Goal: Transaction & Acquisition: Download file/media

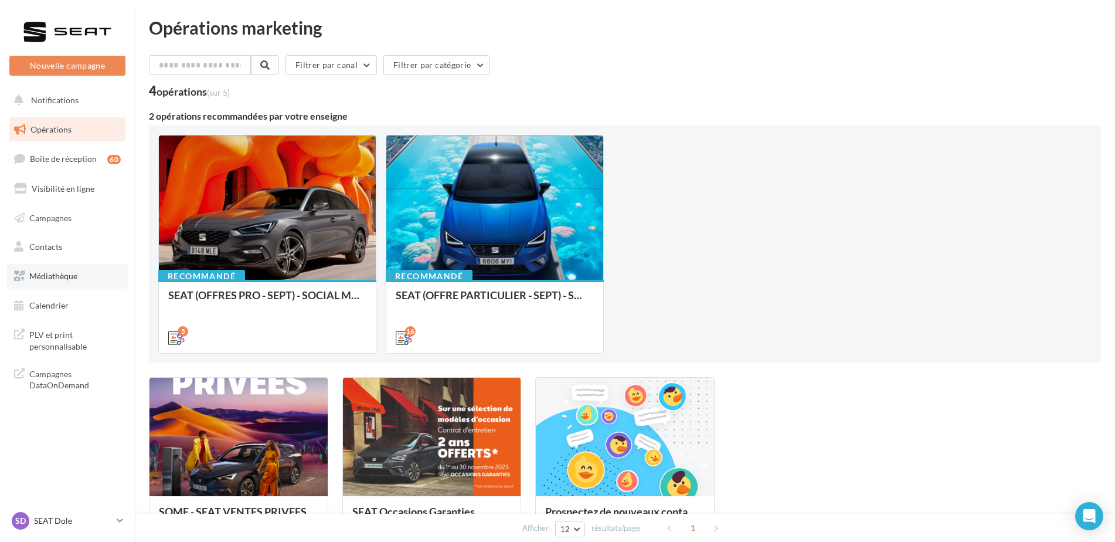
click at [57, 271] on span "Médiathèque" at bounding box center [53, 276] width 48 height 10
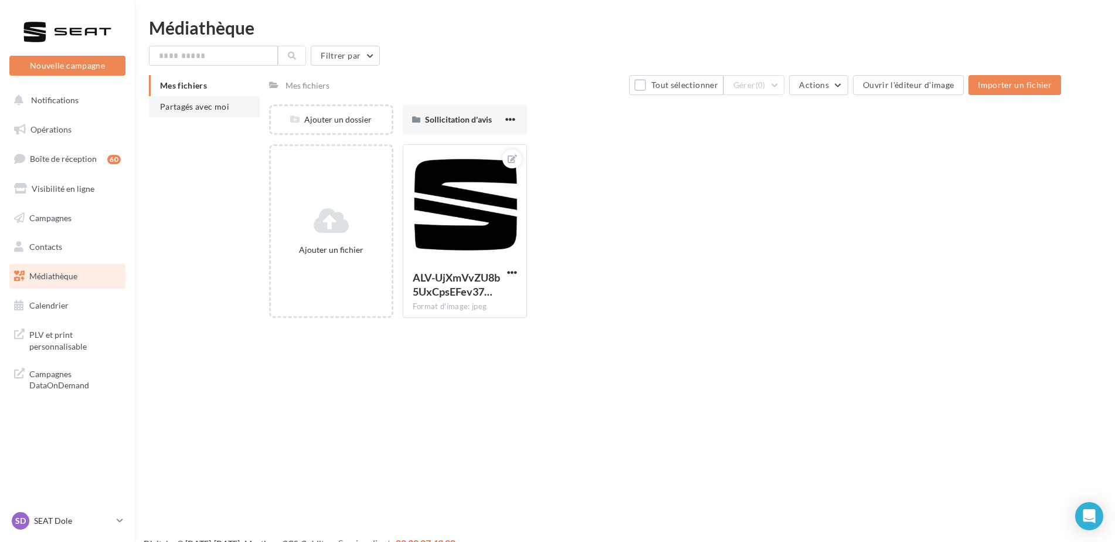
click at [169, 111] on li "Partagés avec moi" at bounding box center [204, 106] width 111 height 21
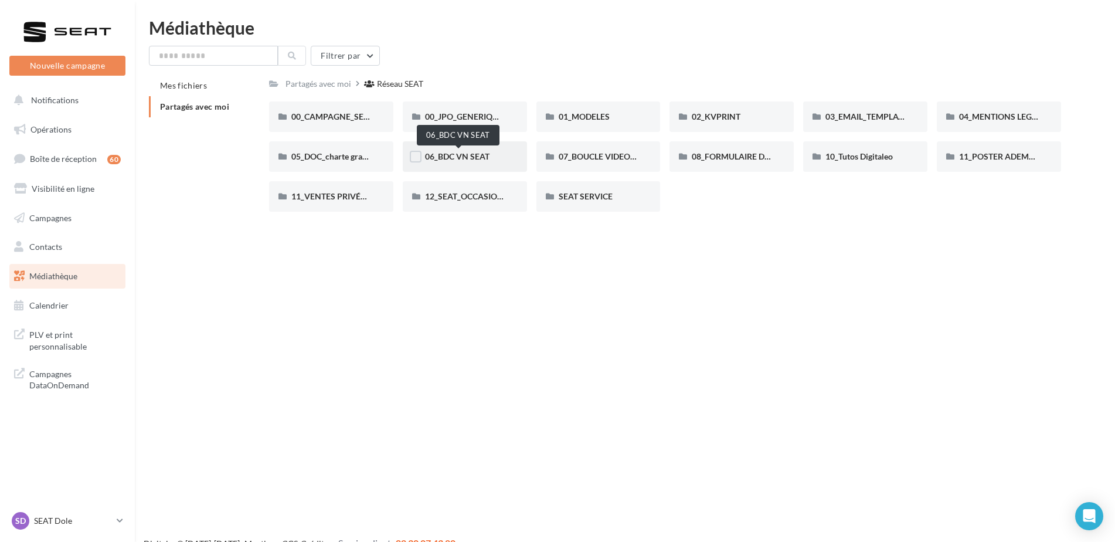
click at [489, 160] on span "06_BDC VN SEAT" at bounding box center [457, 156] width 64 height 10
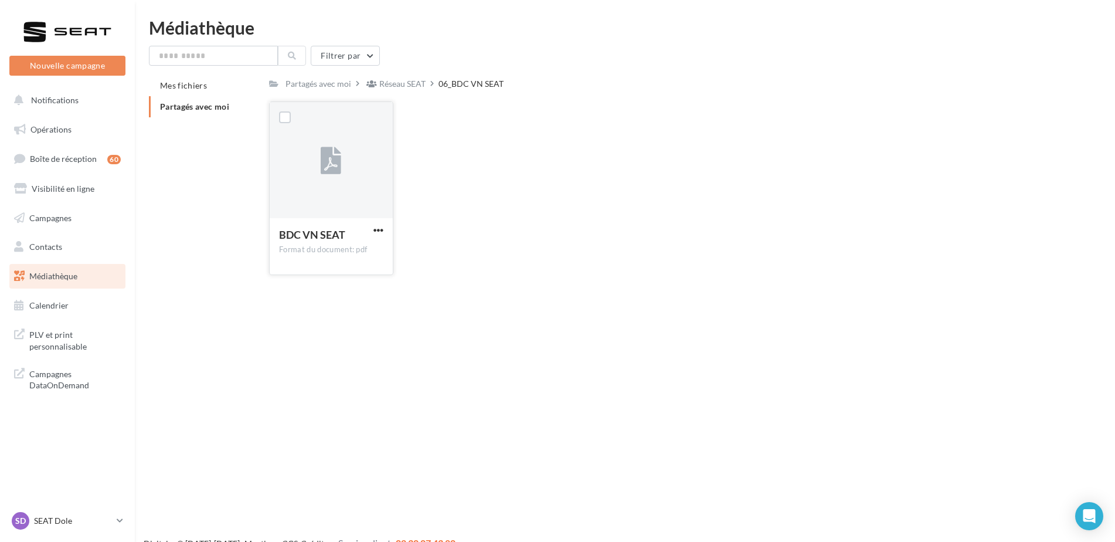
click at [385, 233] on button "button" at bounding box center [378, 231] width 15 height 12
click at [361, 257] on button "Télécharger" at bounding box center [326, 253] width 117 height 30
click at [200, 110] on span "Partagés avec moi" at bounding box center [194, 106] width 69 height 10
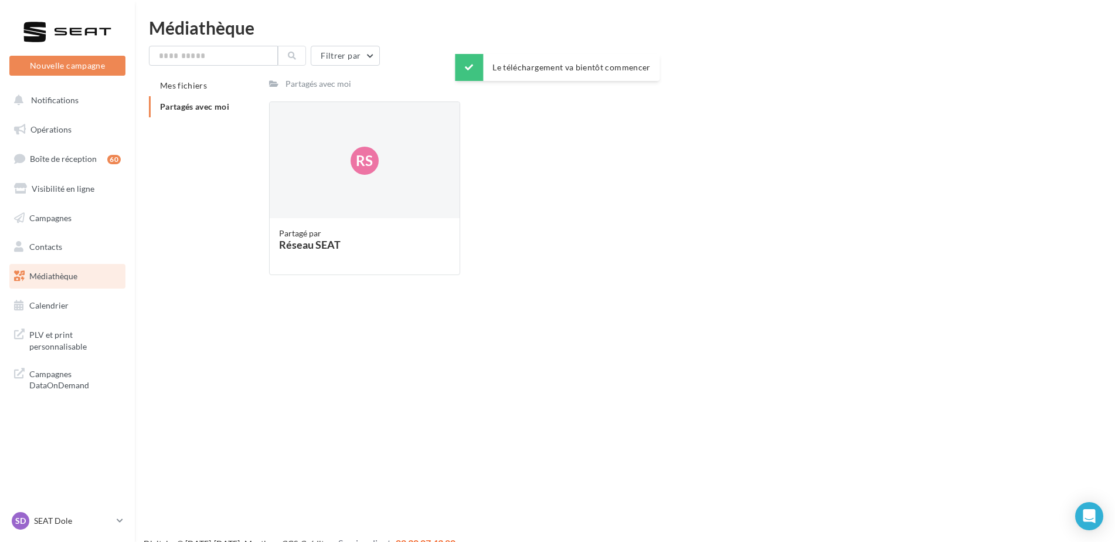
click at [208, 107] on span "Partagés avec moi" at bounding box center [194, 106] width 69 height 10
click at [193, 107] on span "Partagés avec moi" at bounding box center [194, 106] width 69 height 10
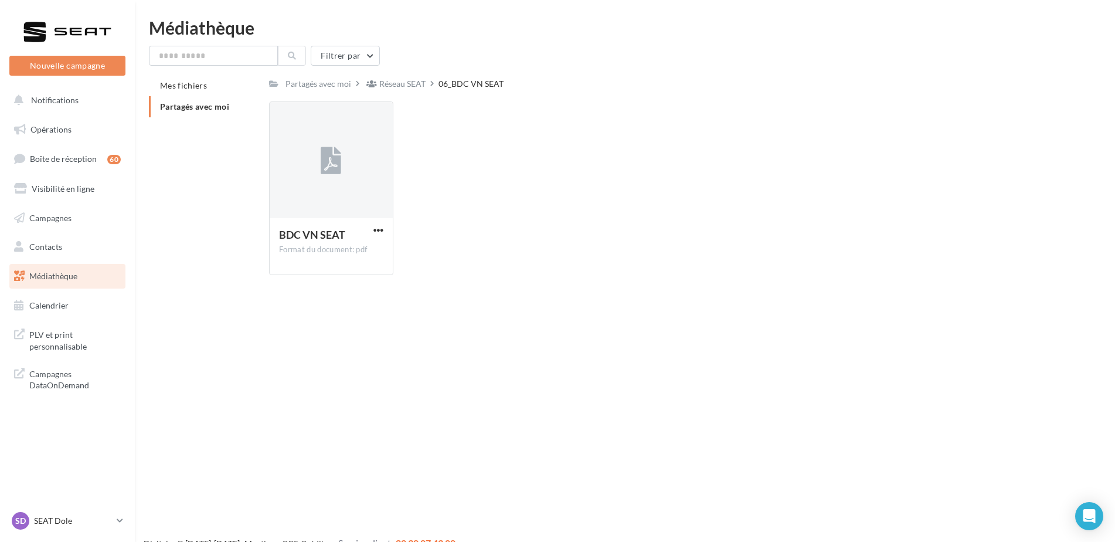
click at [185, 110] on span "Partagés avec moi" at bounding box center [194, 106] width 69 height 10
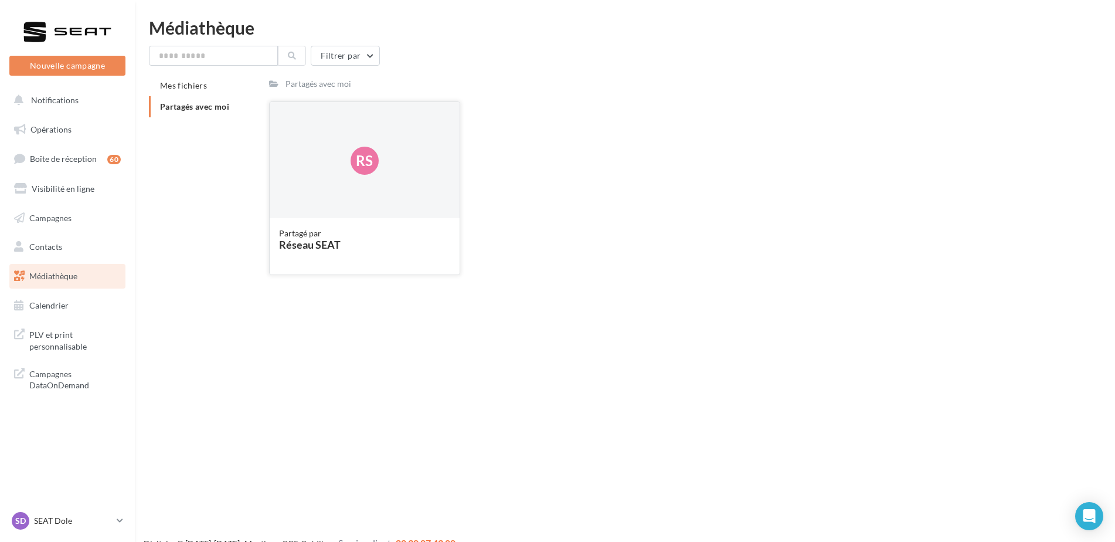
click at [400, 204] on div "Rs" at bounding box center [365, 160] width 190 height 117
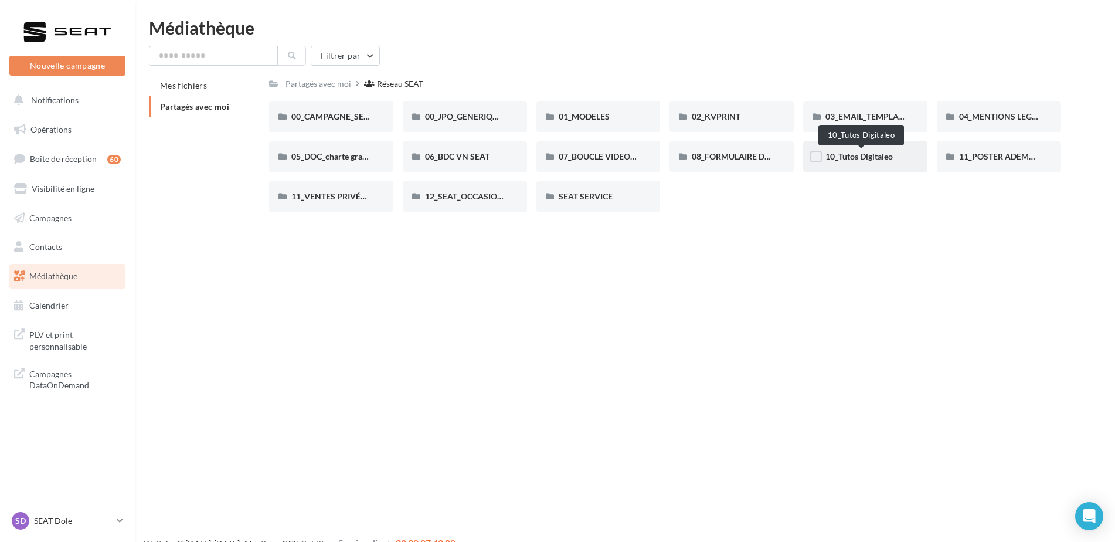
click at [863, 151] on span "10_Tutos Digitaleo" at bounding box center [858, 156] width 67 height 10
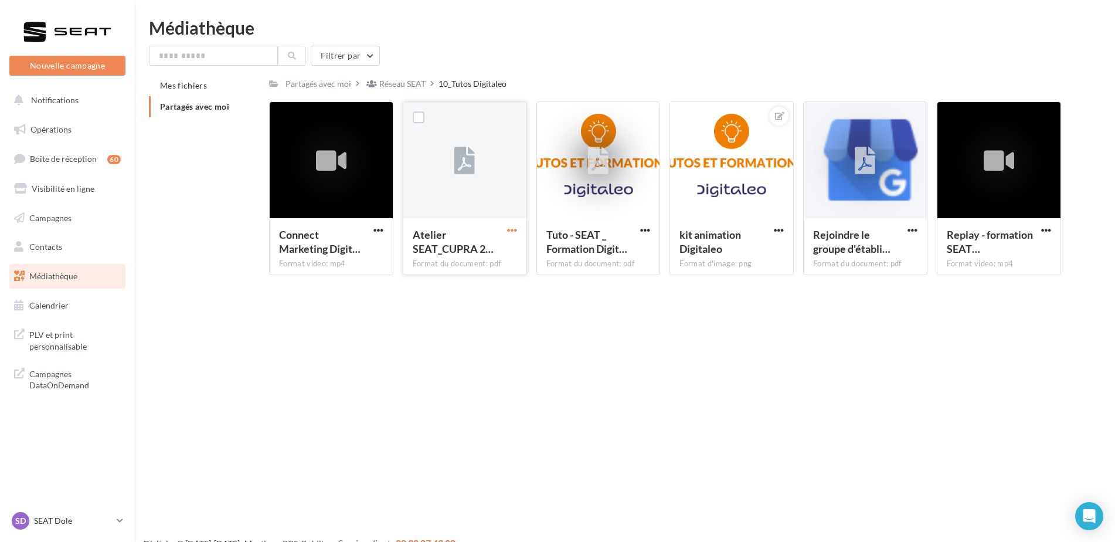
click at [514, 226] on span "button" at bounding box center [512, 230] width 10 height 10
click at [477, 259] on button "Télécharger" at bounding box center [460, 253] width 117 height 30
click at [920, 234] on div "Rejoindre le groupe d'établi… Format du document: pdf" at bounding box center [865, 245] width 123 height 55
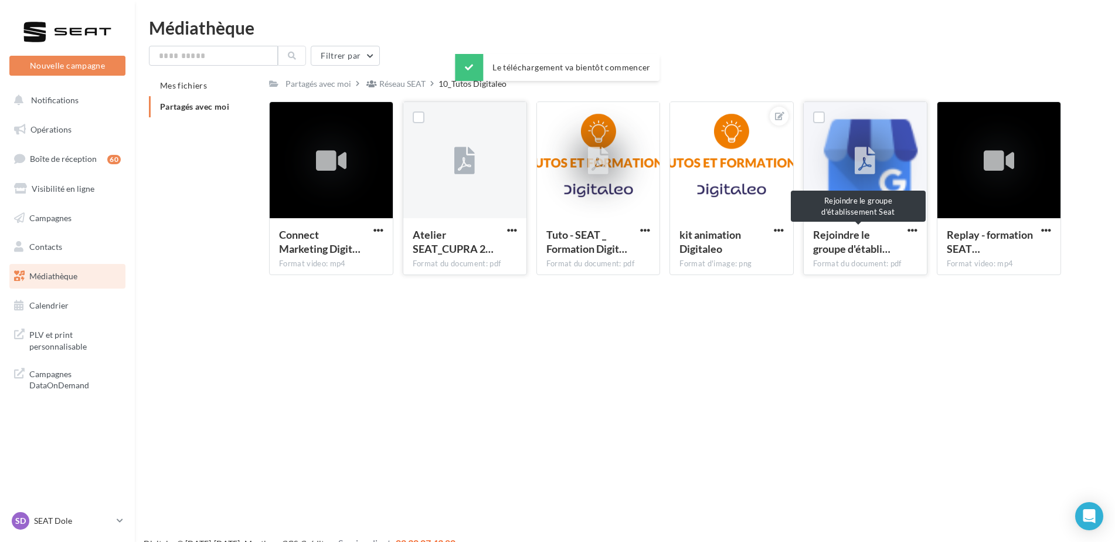
click at [897, 228] on div "Rejoindre le groupe d'établi…" at bounding box center [858, 241] width 90 height 28
click at [916, 233] on span "button" at bounding box center [912, 230] width 10 height 10
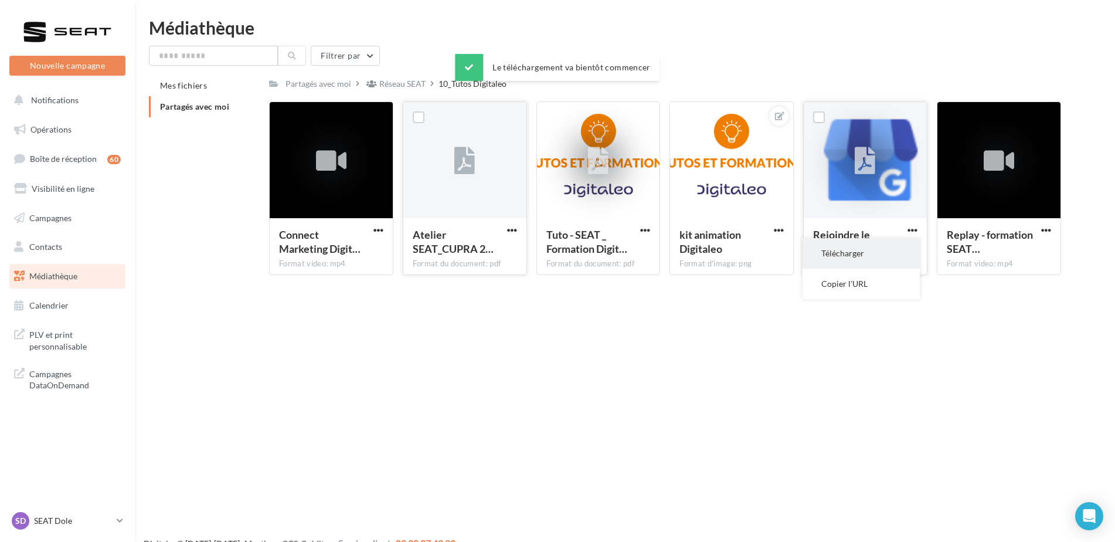
click at [841, 258] on button "Télécharger" at bounding box center [861, 253] width 117 height 30
